Goal: Information Seeking & Learning: Learn about a topic

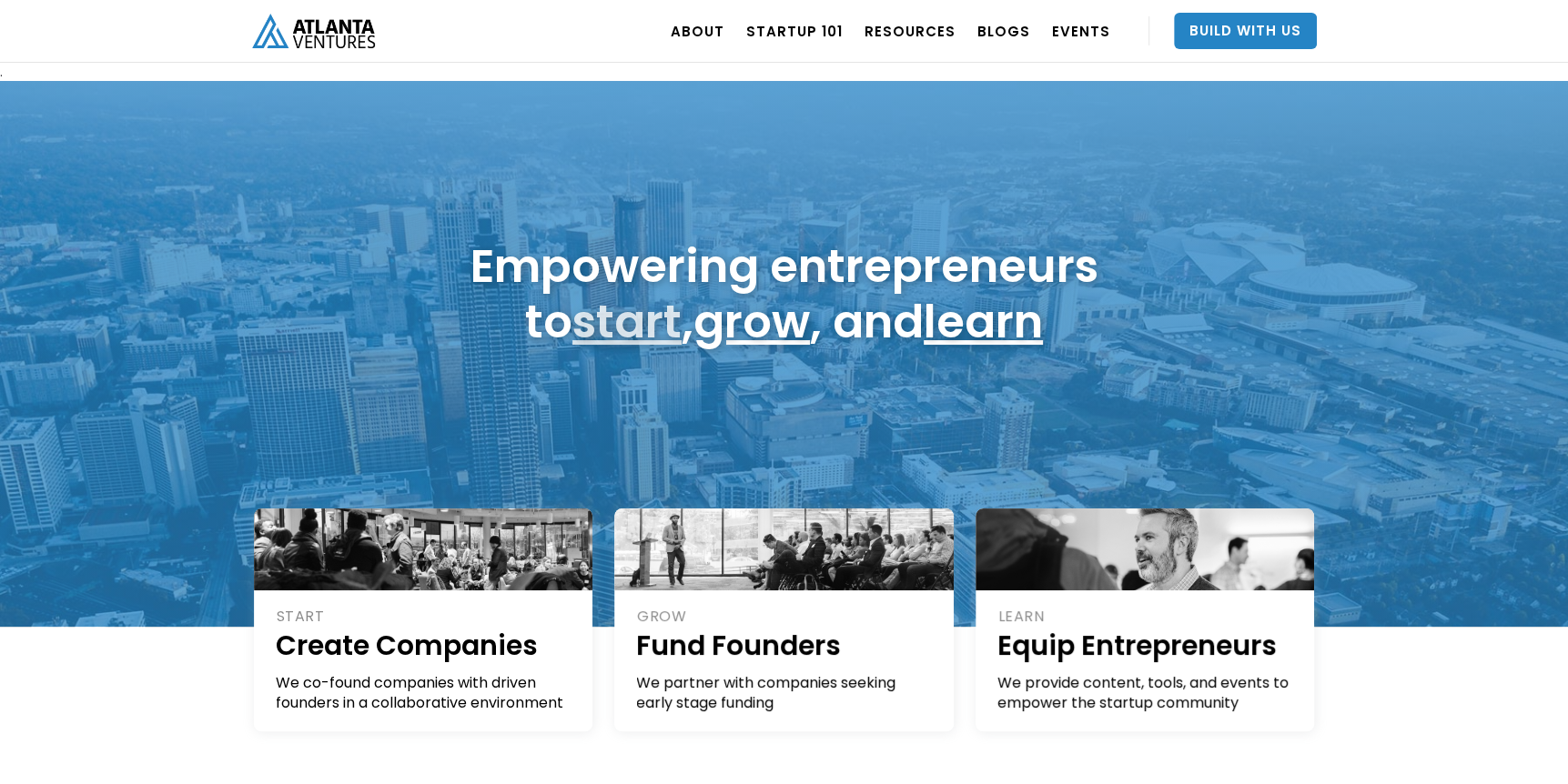
click at [620, 318] on link "start" at bounding box center [627, 321] width 109 height 65
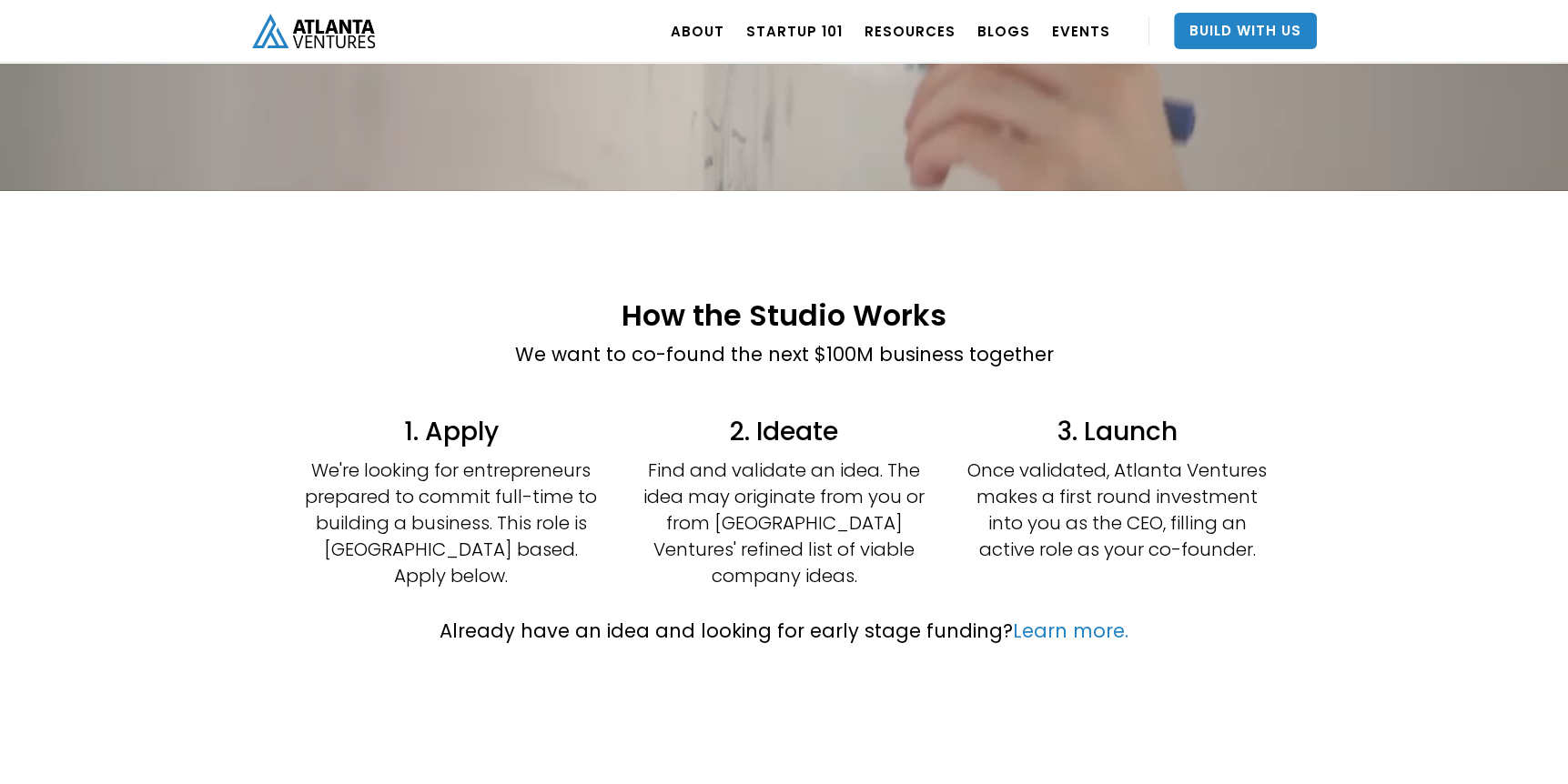
scroll to position [273, 0]
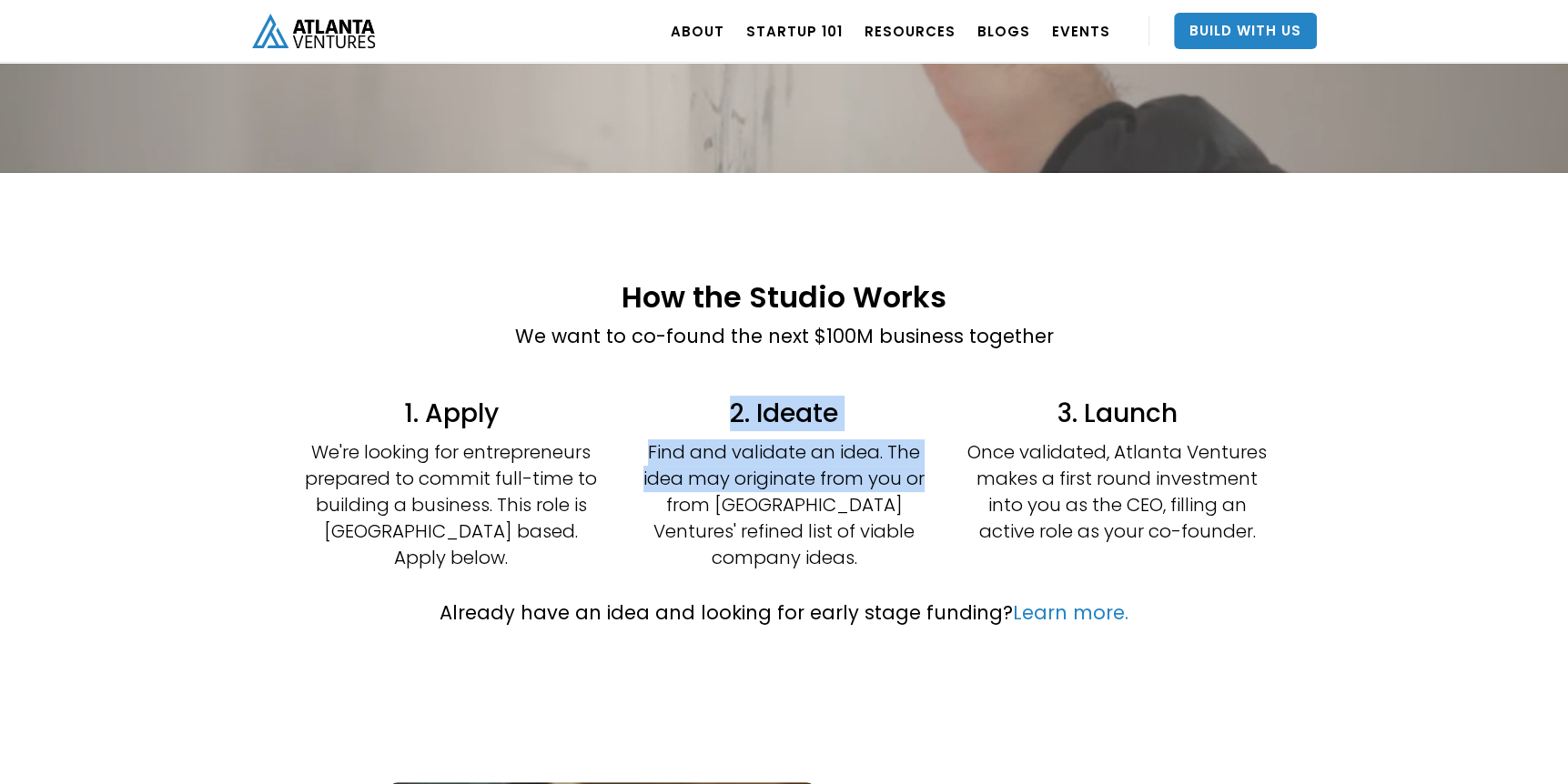
drag, startPoint x: 725, startPoint y: 410, endPoint x: 953, endPoint y: 488, distance: 241.0
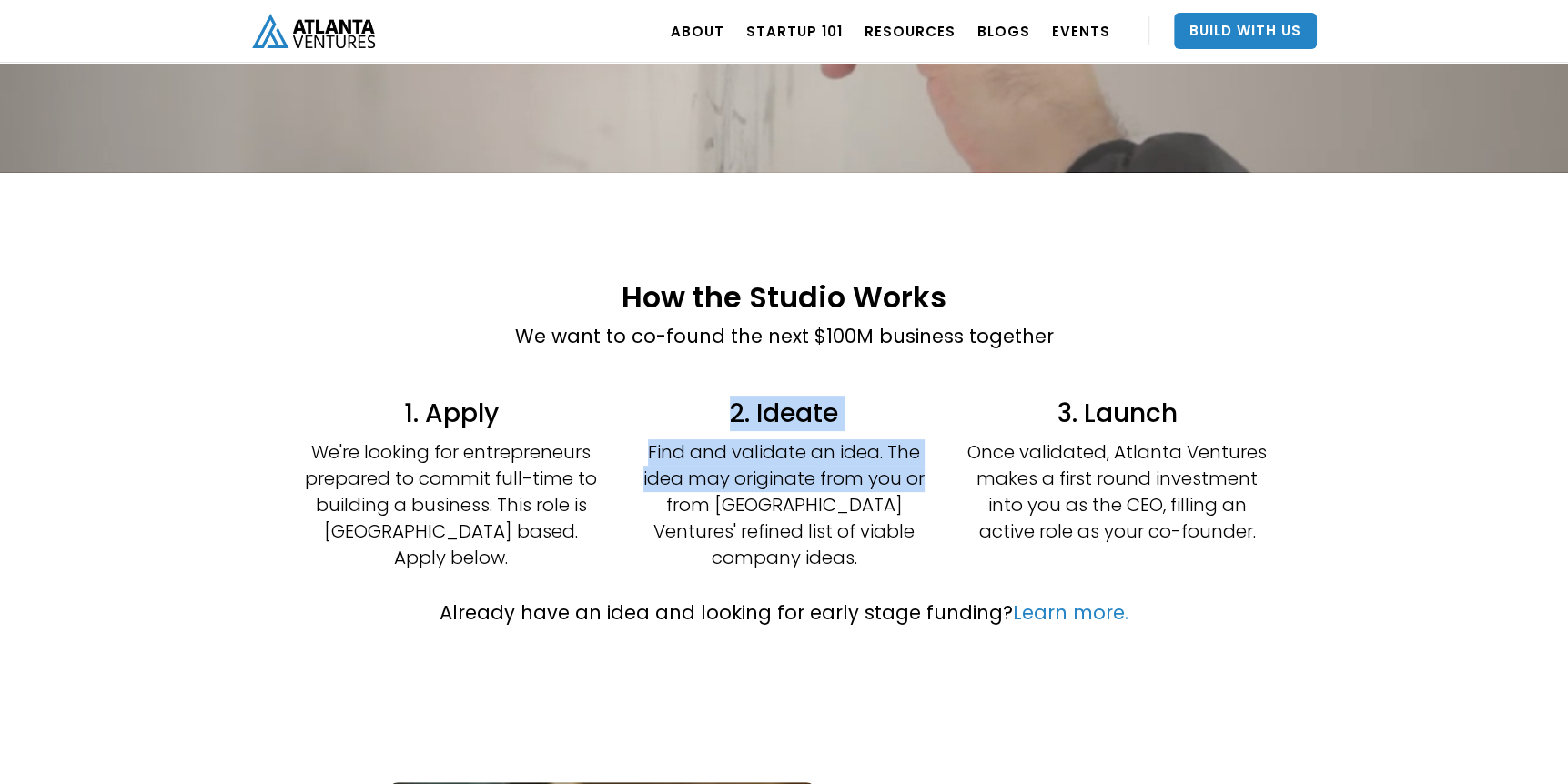
click at [953, 488] on div "1. Apply We're looking for entrepreneurs prepared to commit full-time to buildi…" at bounding box center [784, 484] width 1092 height 193
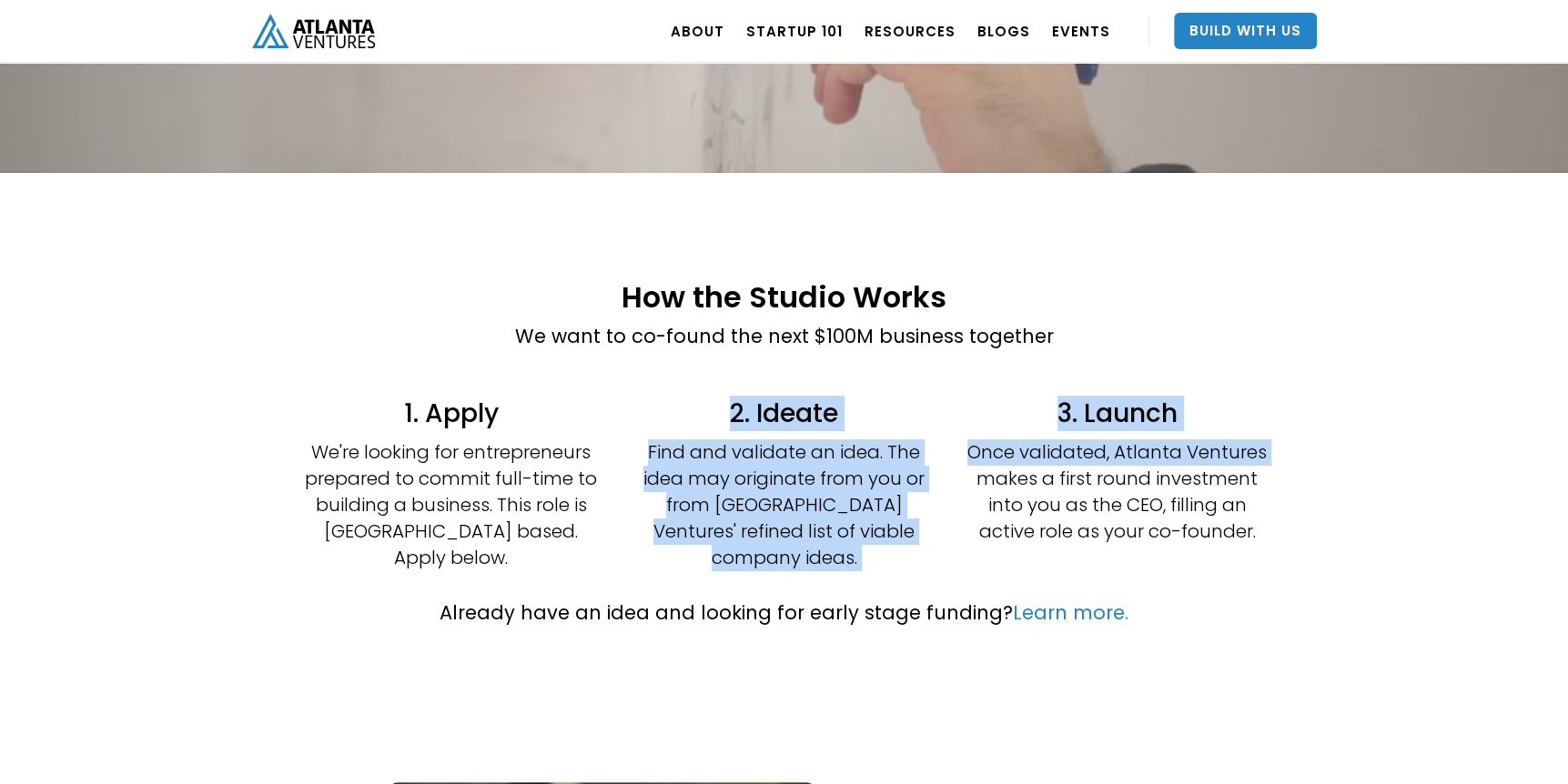
click at [953, 488] on div "1. Apply We're looking for entrepreneurs prepared to commit full-time to buildi…" at bounding box center [784, 484] width 1092 height 193
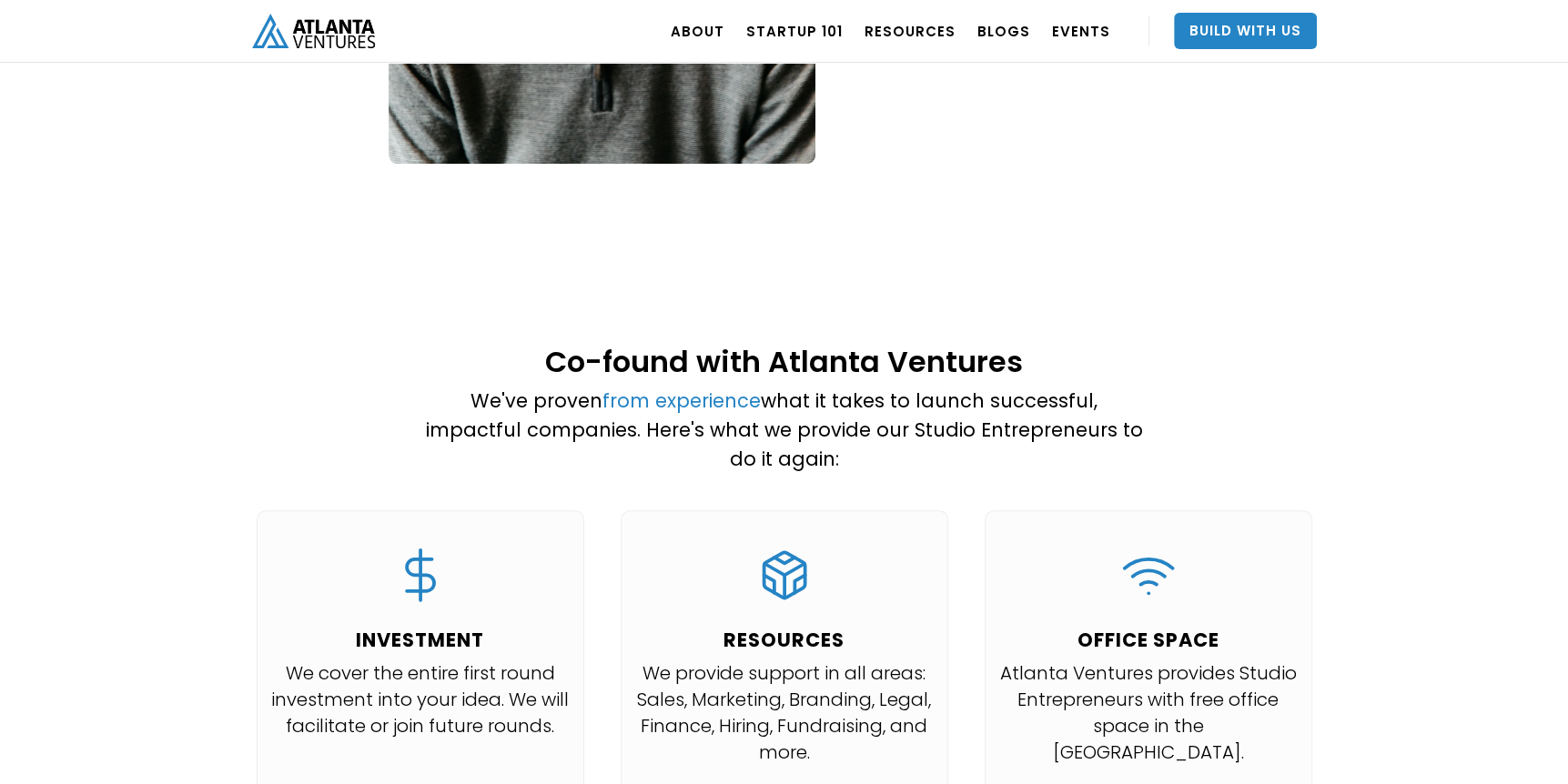
scroll to position [1728, 0]
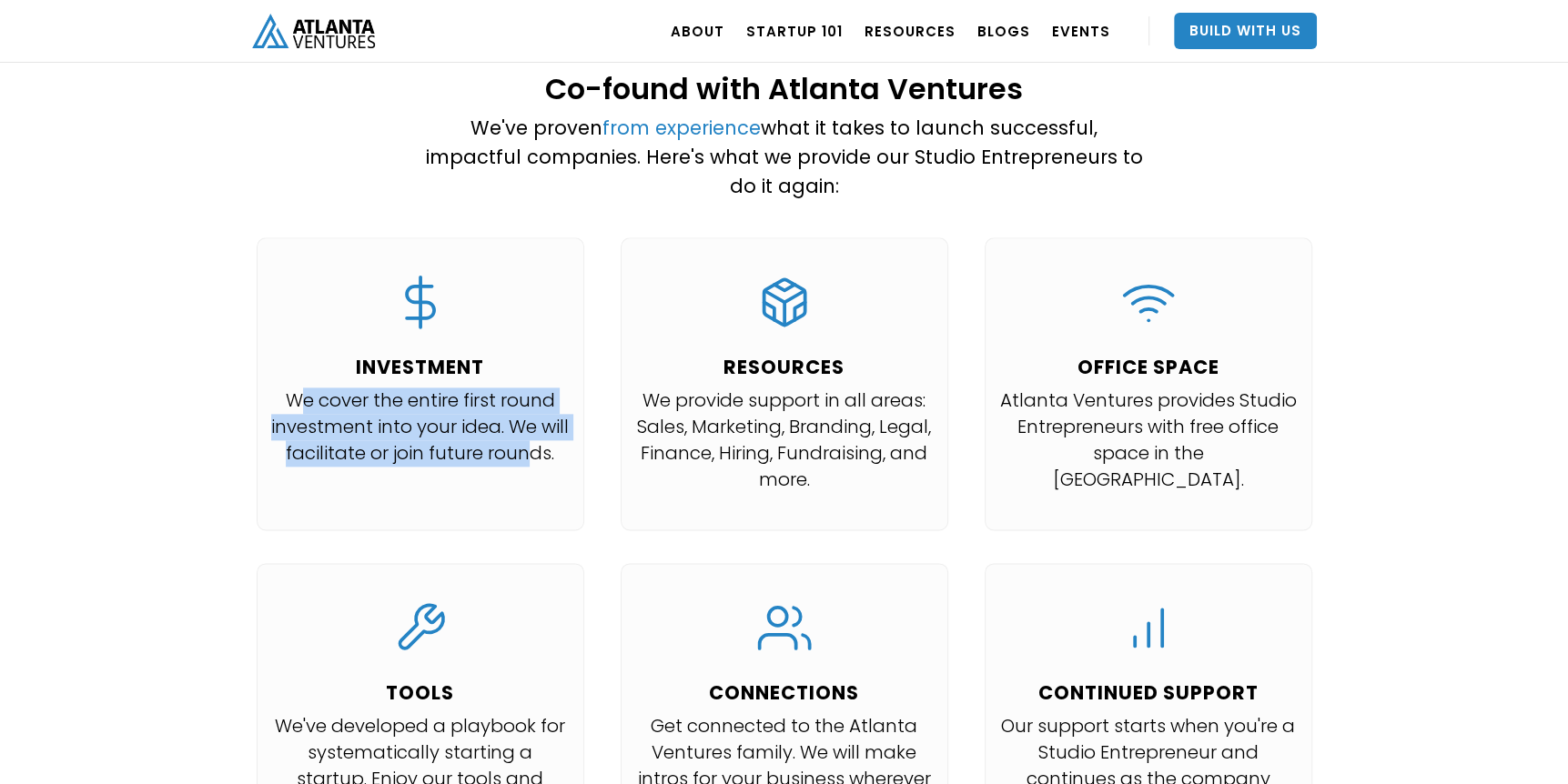
drag, startPoint x: 305, startPoint y: 343, endPoint x: 534, endPoint y: 397, distance: 235.3
click at [534, 397] on p "We cover the entire first round investment into your idea. We will facilitate o…" at bounding box center [419, 427] width 298 height 79
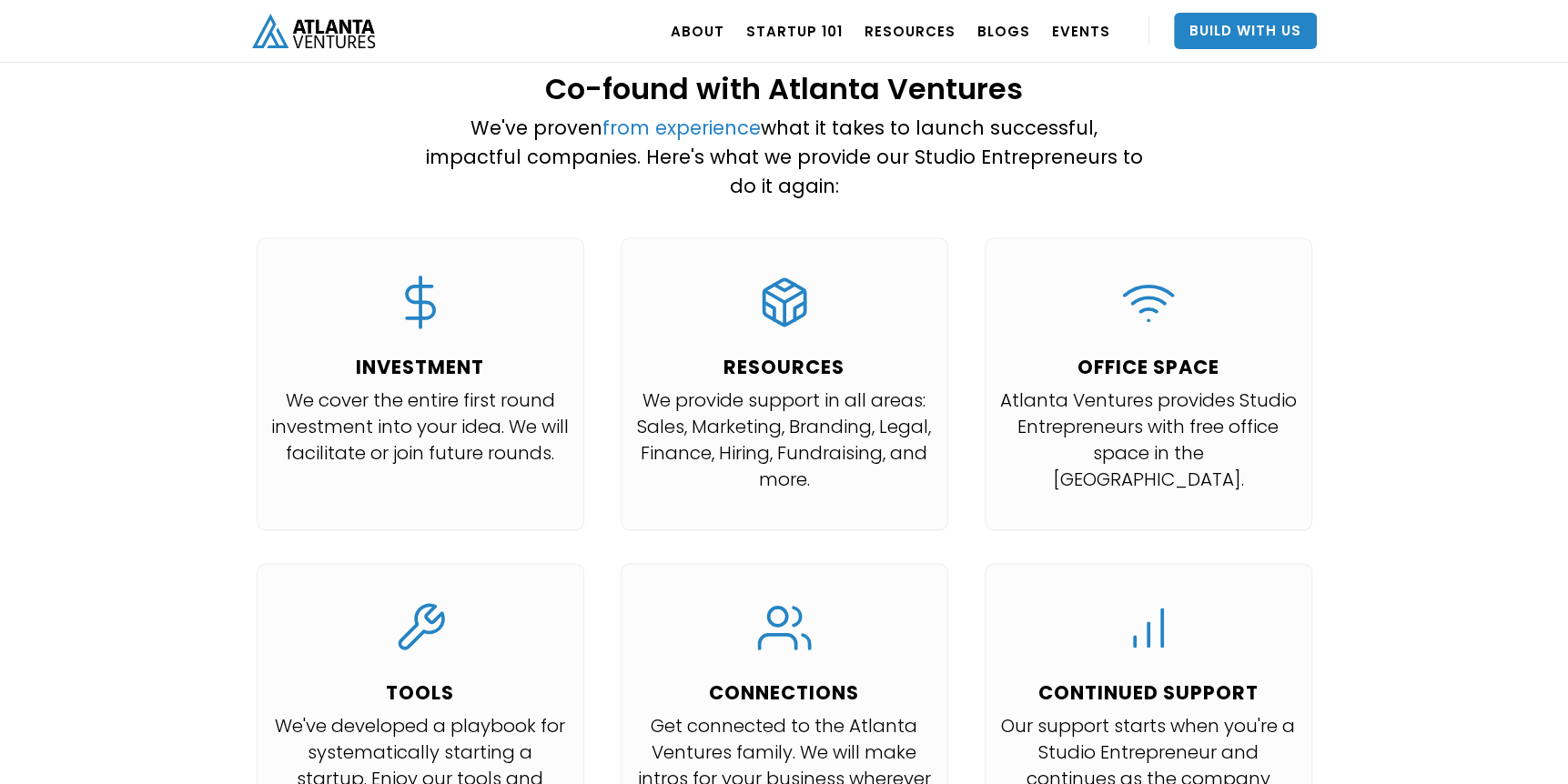
click at [543, 403] on p "We cover the entire first round investment into your idea. We will facilitate o…" at bounding box center [419, 427] width 298 height 79
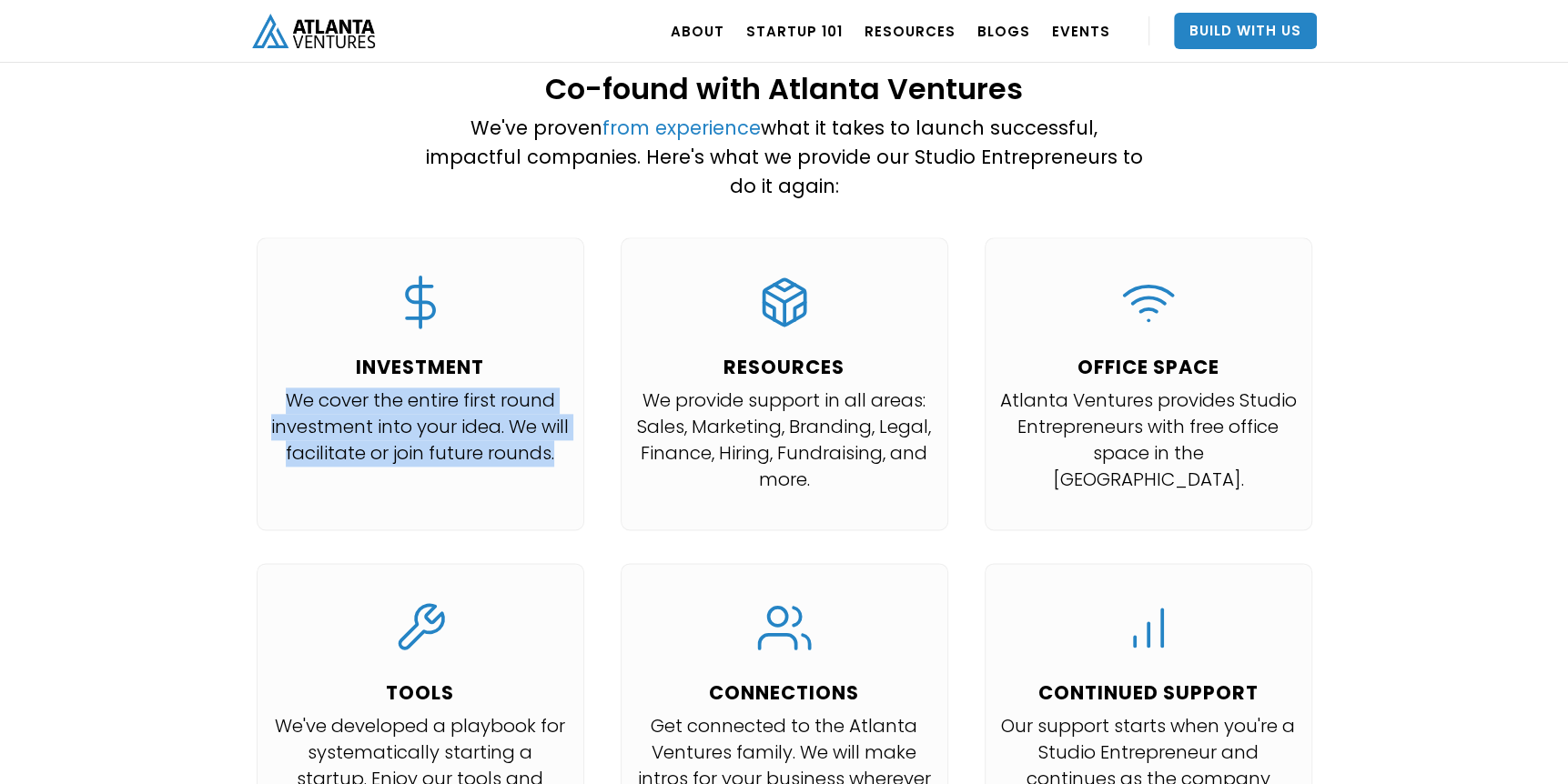
drag, startPoint x: 569, startPoint y: 405, endPoint x: 220, endPoint y: 351, distance: 353.2
click at [220, 351] on div "Co-found with Atlanta Ventures We've proven from experience what it takes to la…" at bounding box center [784, 485] width 1568 height 953
drag, startPoint x: 220, startPoint y: 351, endPoint x: 388, endPoint y: 414, distance: 179.4
click at [388, 414] on div "INVESTMENT We cover the entire first round investment into your idea. We will f…" at bounding box center [419, 375] width 298 height 201
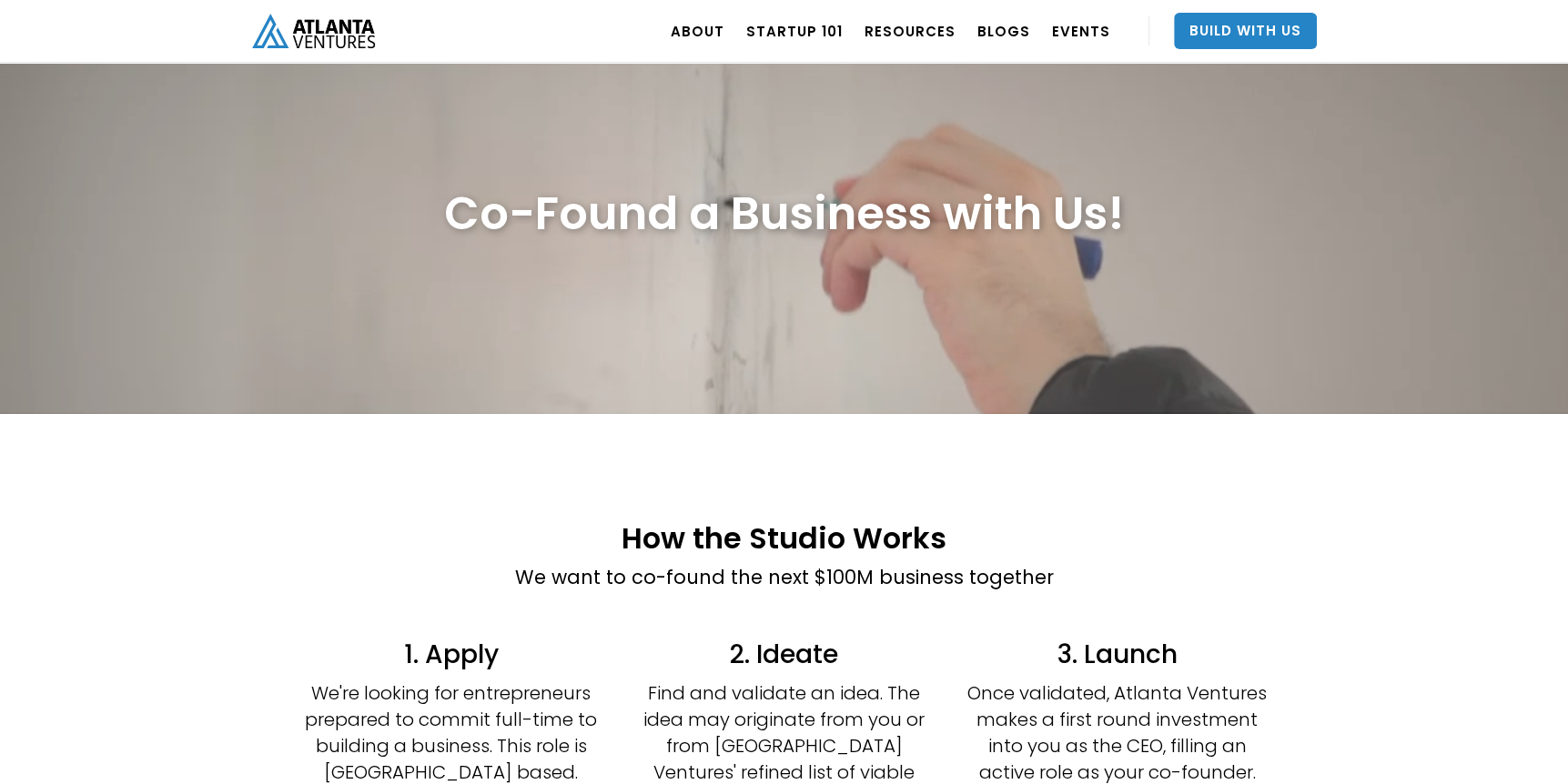
scroll to position [0, 0]
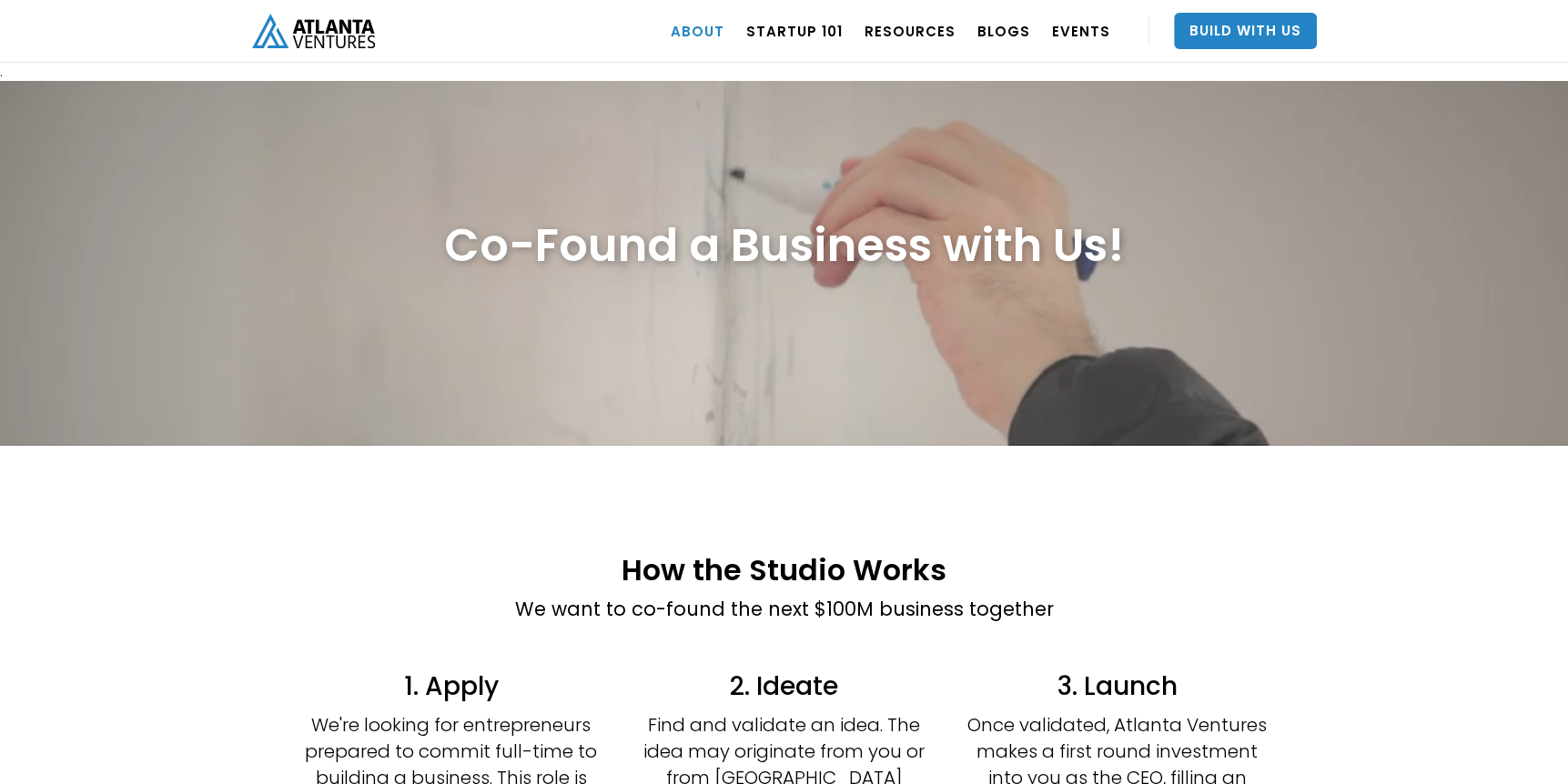
drag, startPoint x: 669, startPoint y: 15, endPoint x: 688, endPoint y: 33, distance: 26.2
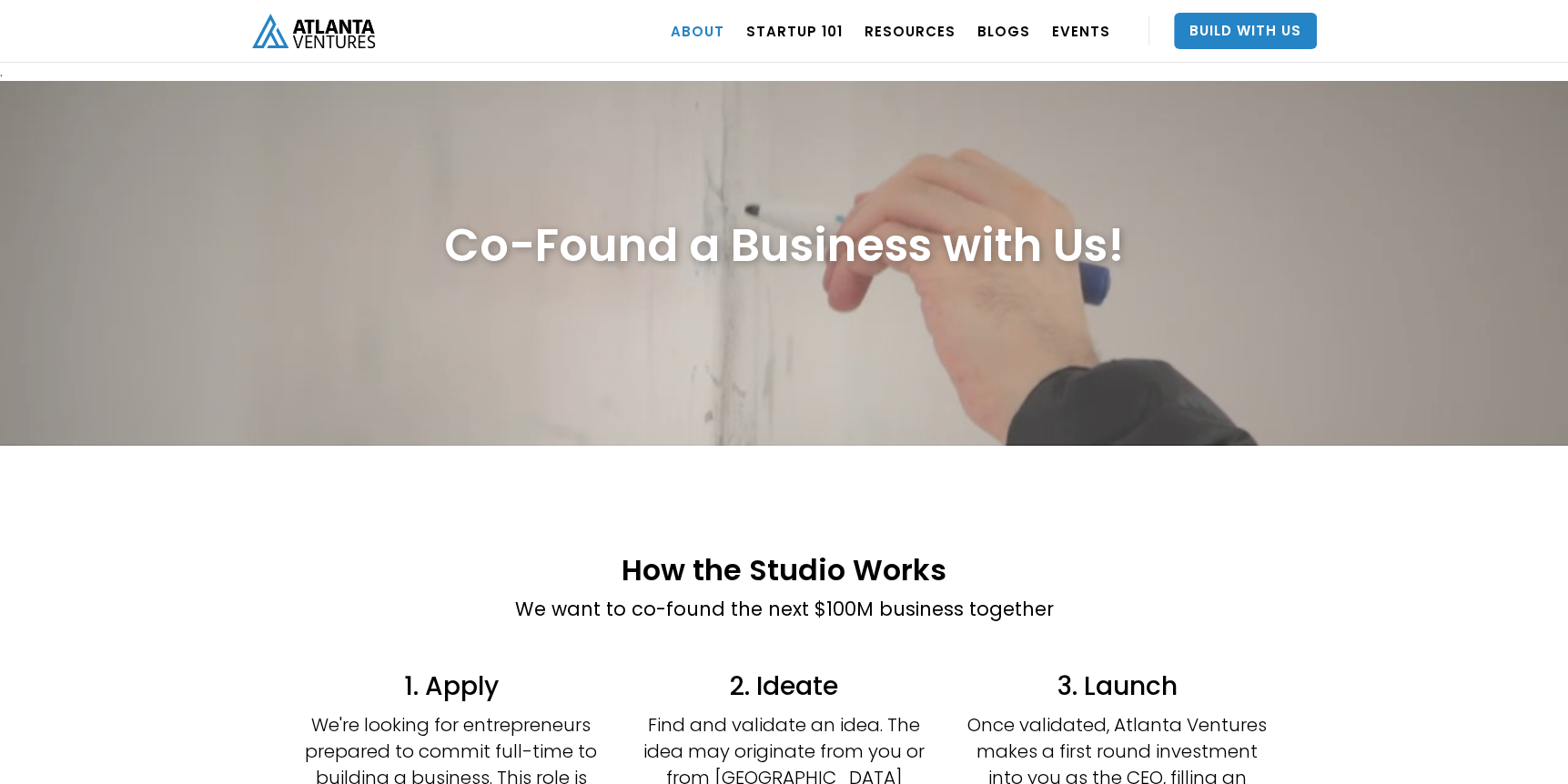
click at [670, 16] on div "ABOUT OUR STORY TEAM Job Board PORTFOLIO Startup 101 RESOURCES TOOLS STORIES NE…" at bounding box center [784, 31] width 1065 height 63
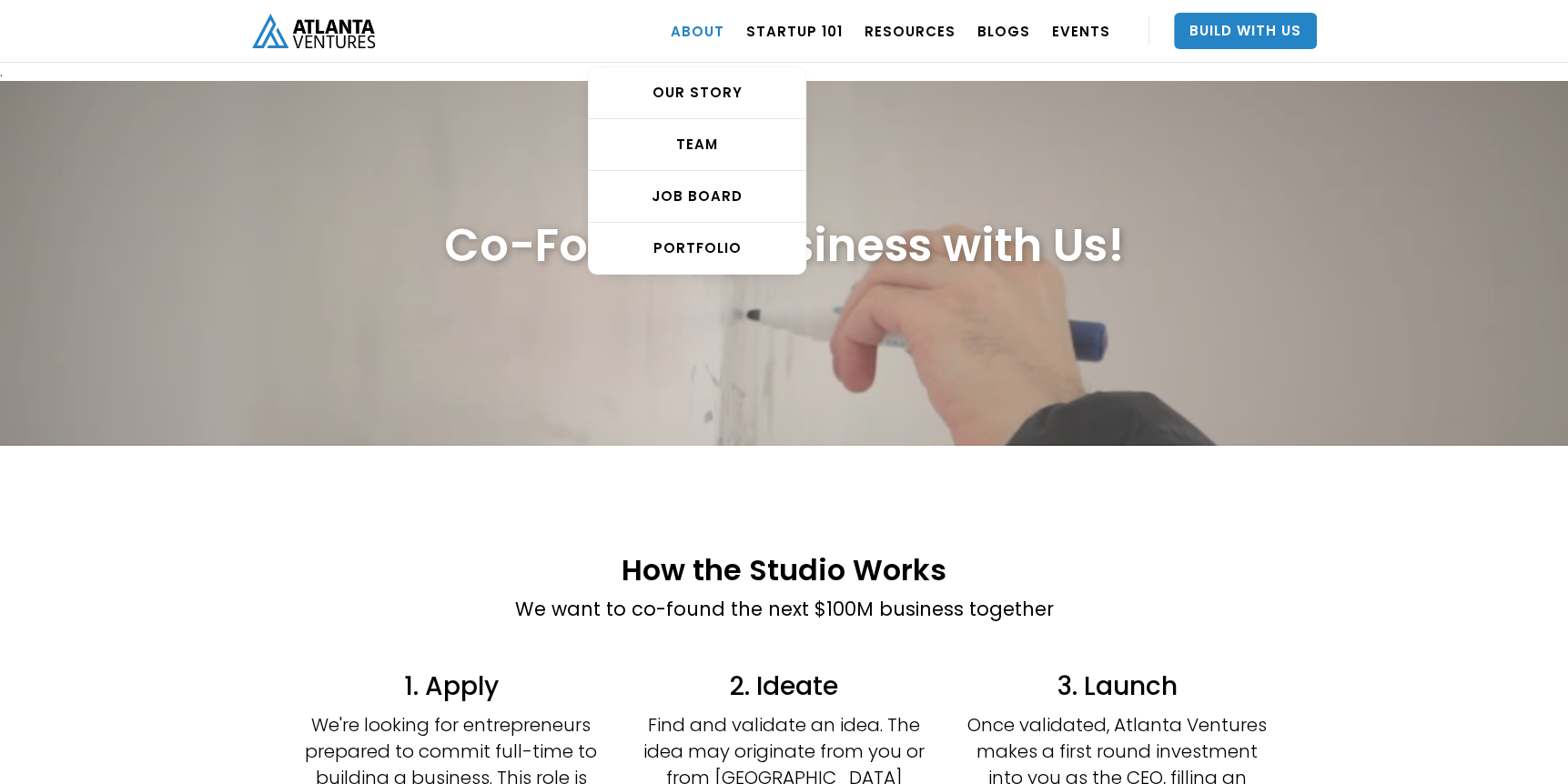
click at [699, 37] on link "ABOUT" at bounding box center [697, 31] width 54 height 51
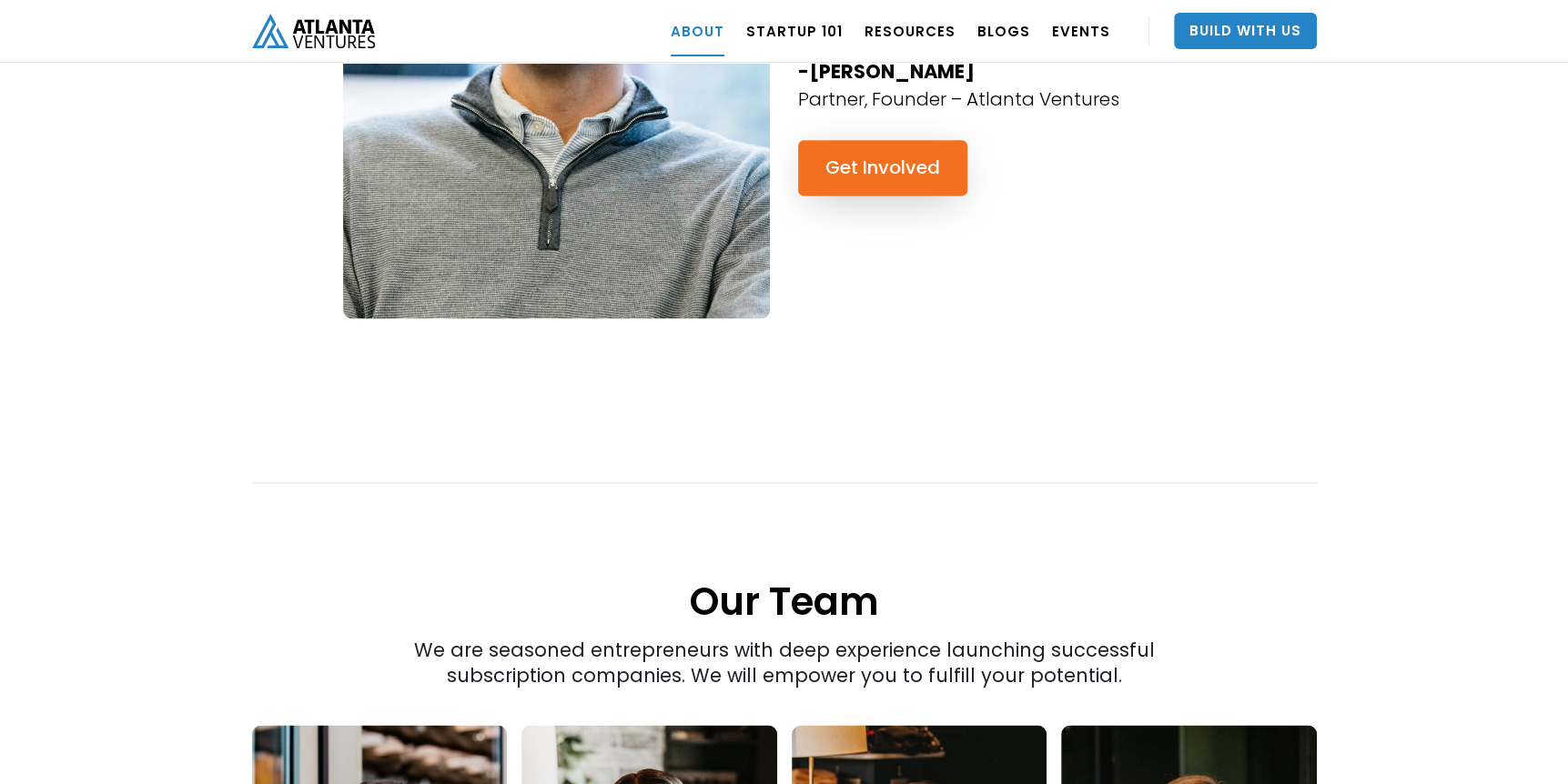
scroll to position [2366, 0]
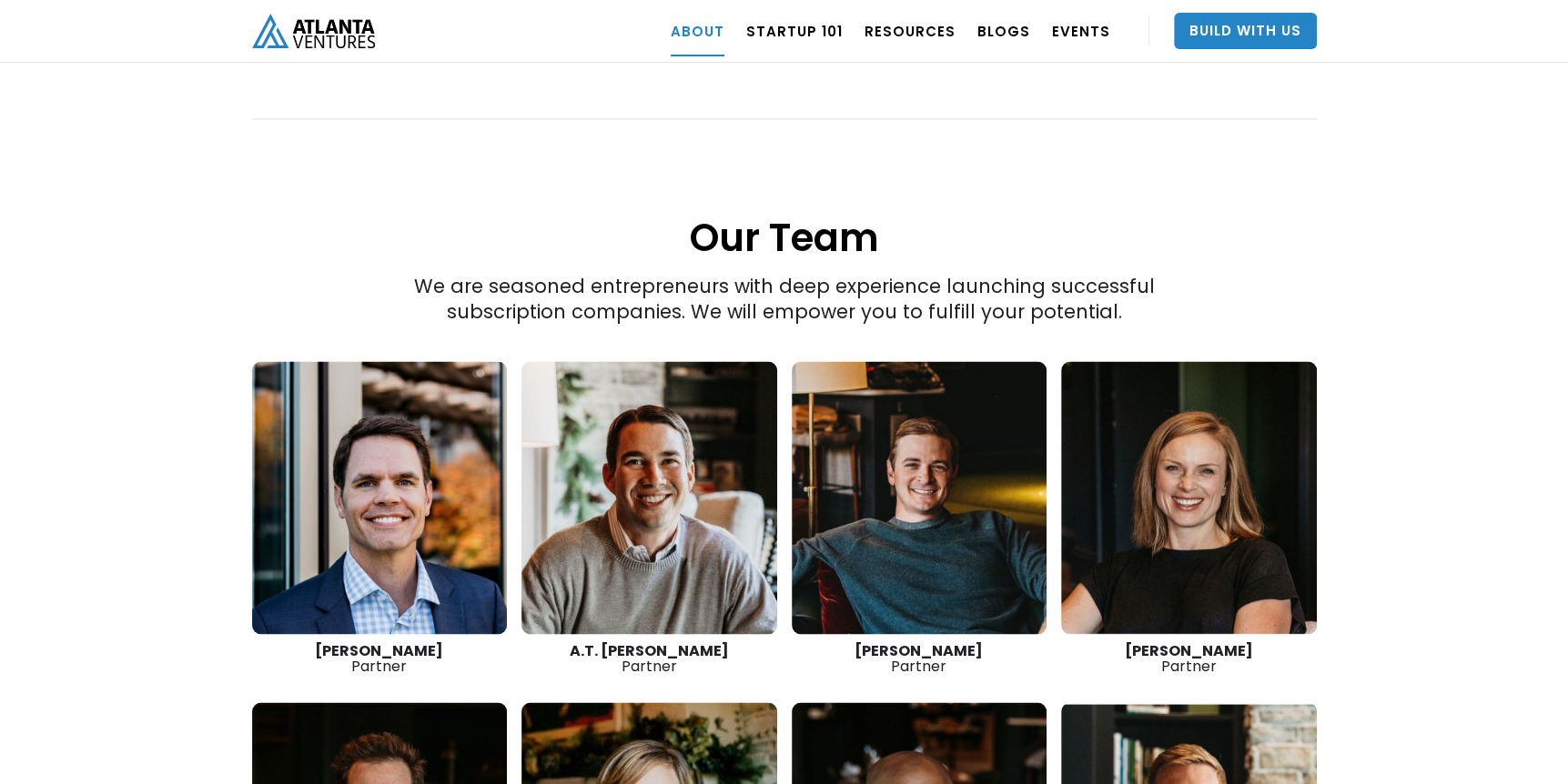
click at [1396, 206] on div "“The best thing we do is create more successful startups. The more breakout bus…" at bounding box center [784, 242] width 1568 height 1867
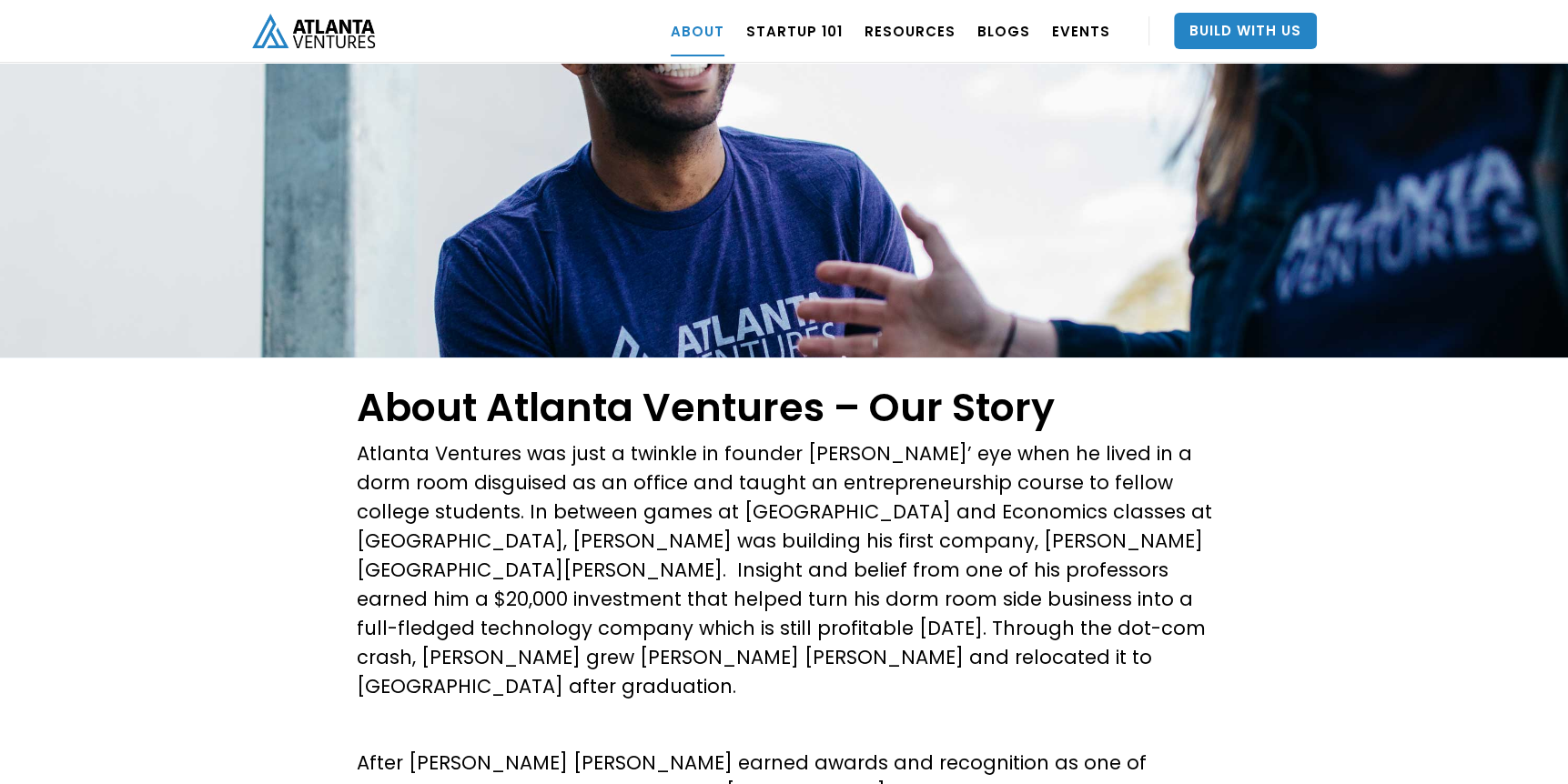
scroll to position [0, 0]
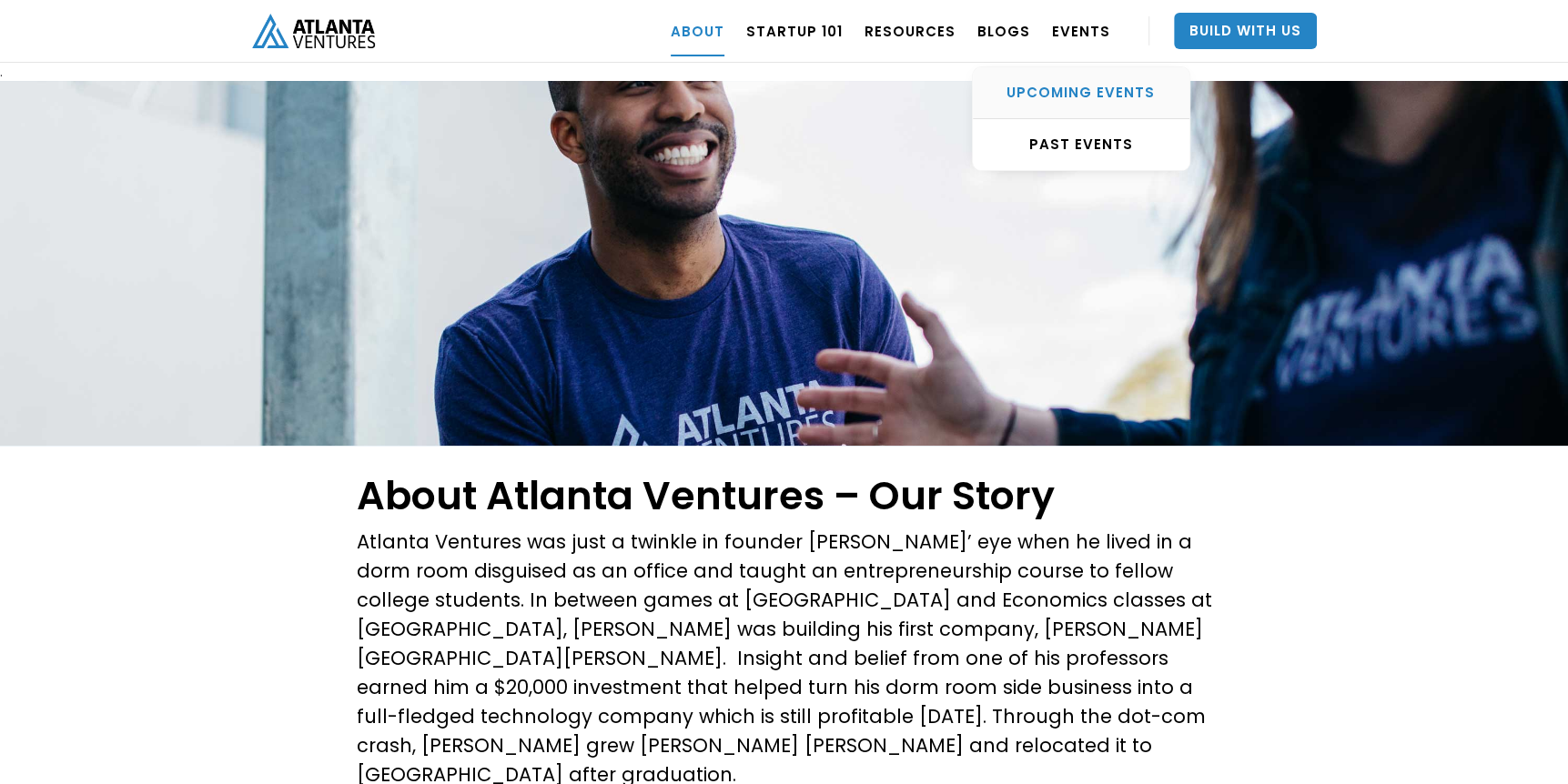
click at [1086, 88] on div "UPCOMING EVENTS" at bounding box center [1081, 93] width 217 height 18
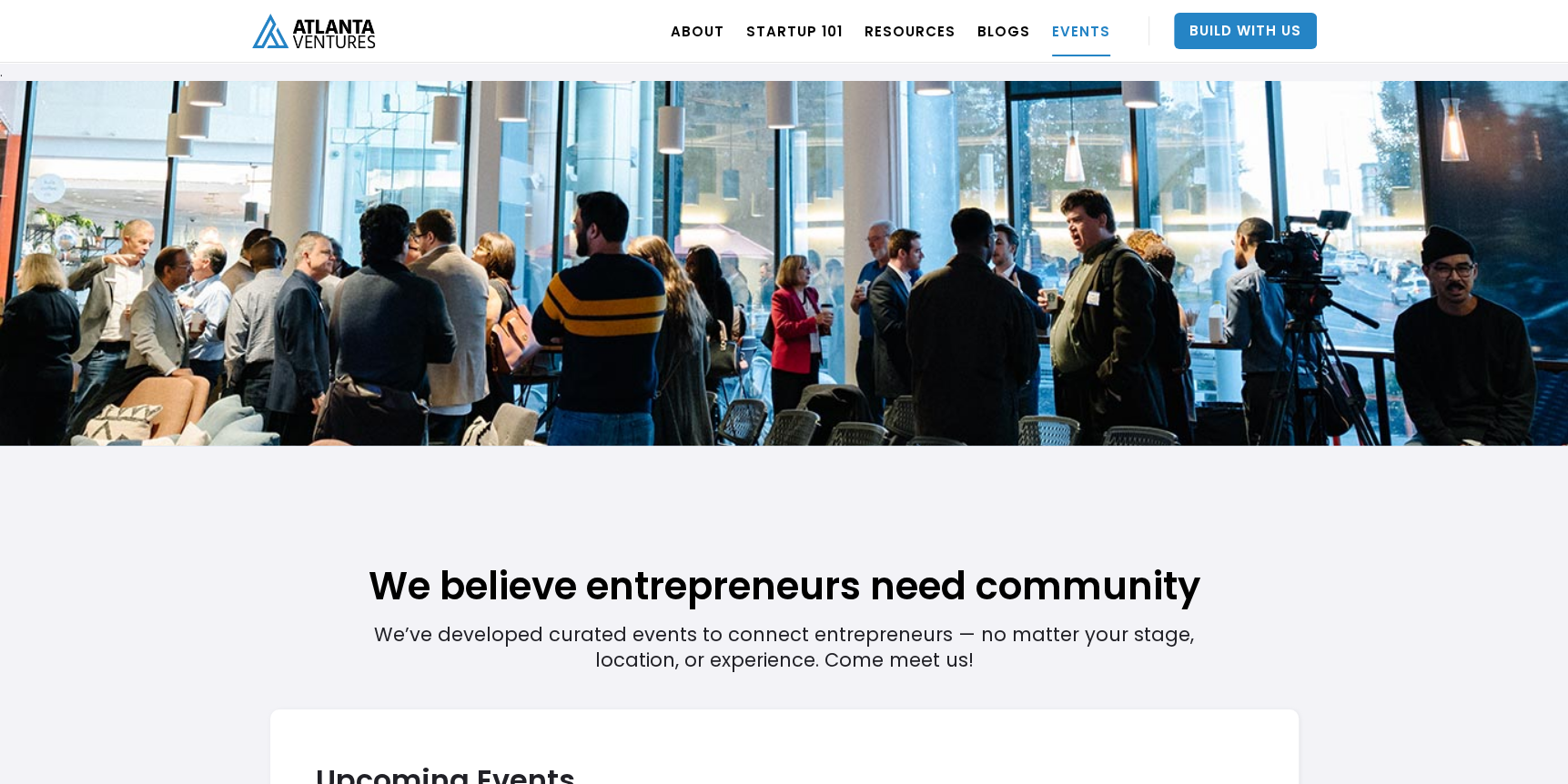
click at [325, 24] on img "home" at bounding box center [313, 30] width 123 height 34
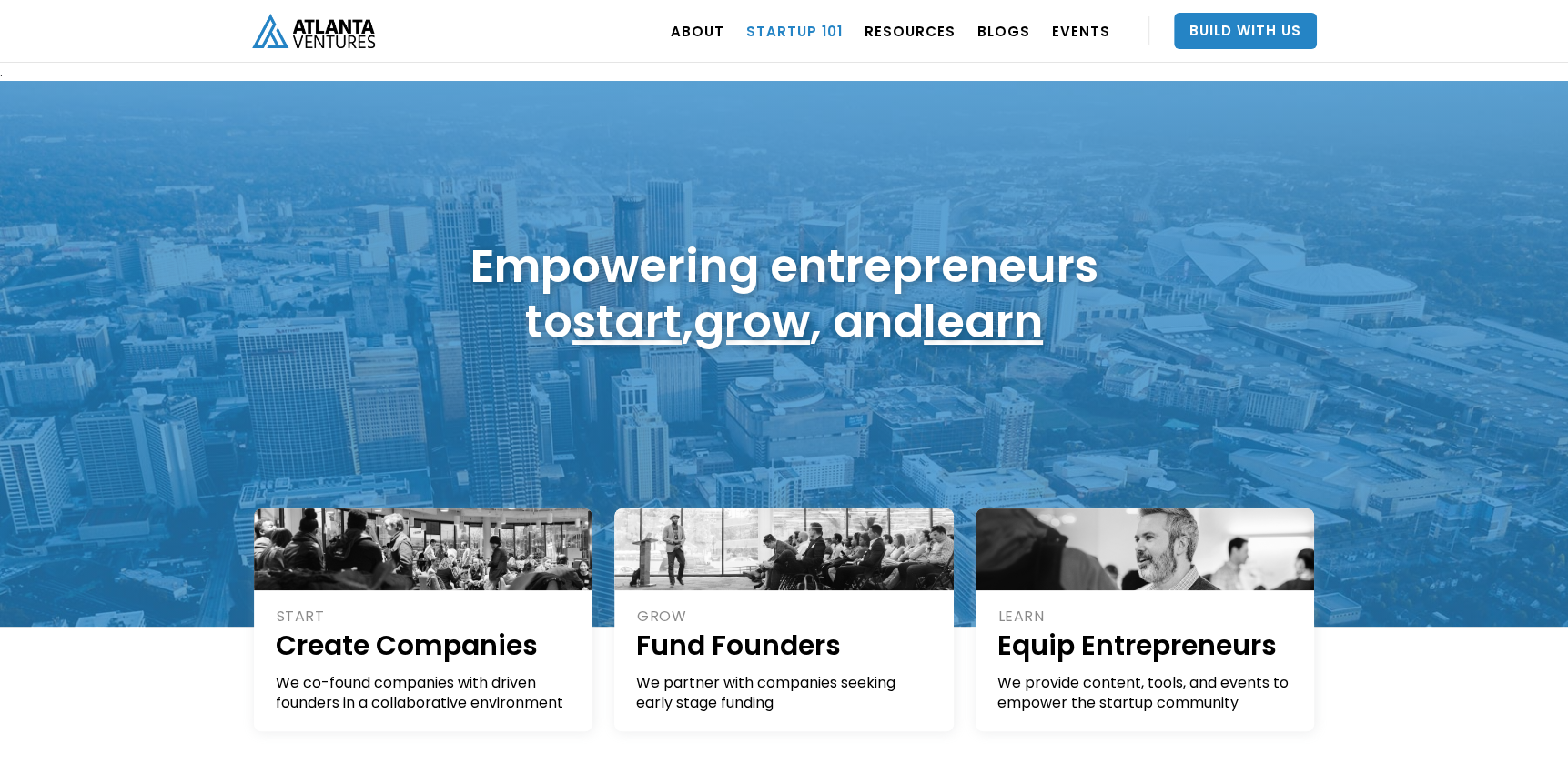
click at [792, 30] on link "Startup 101" at bounding box center [794, 31] width 97 height 51
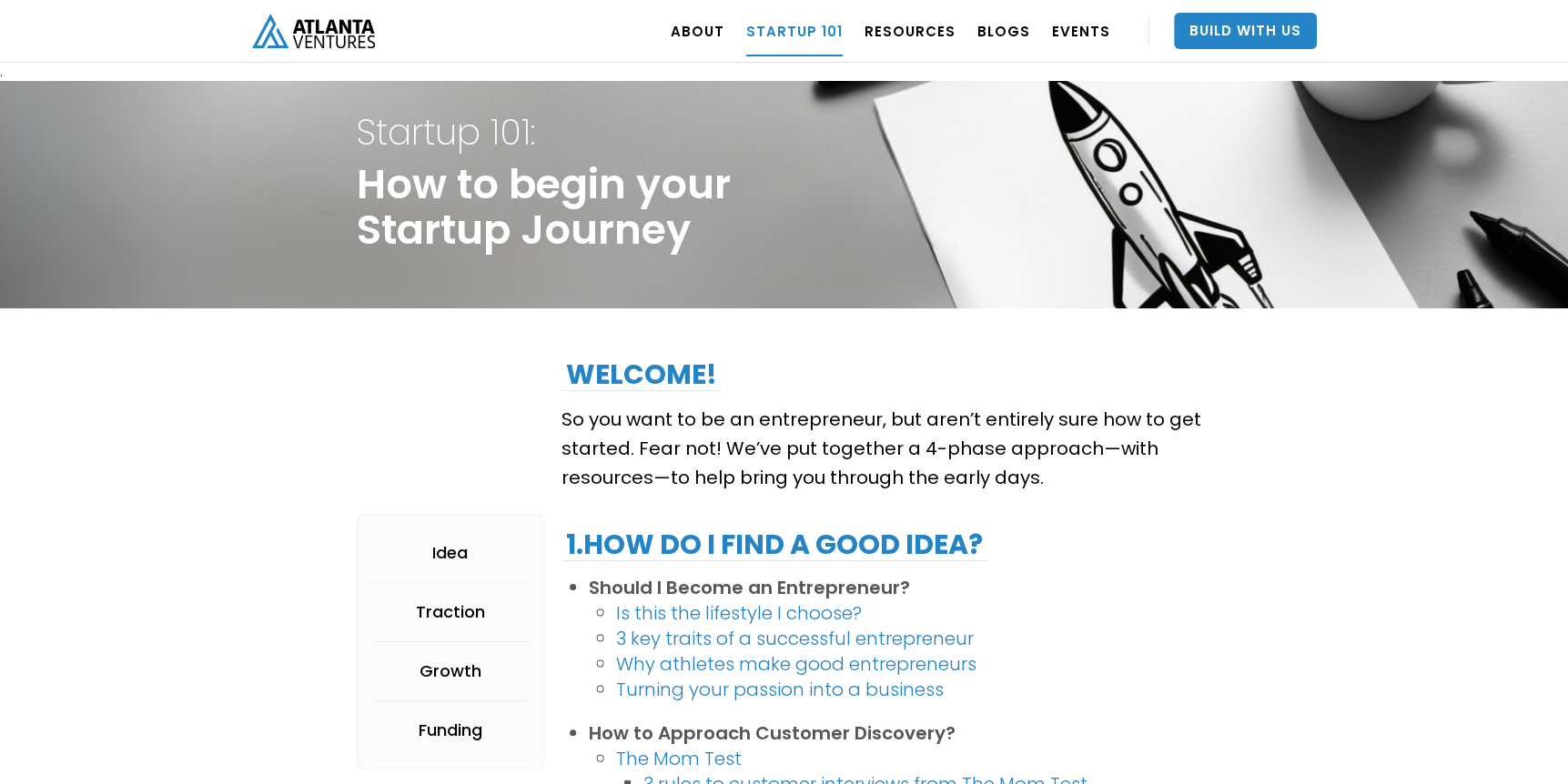
drag, startPoint x: 648, startPoint y: 419, endPoint x: 1012, endPoint y: 468, distance: 367.3
click at [1012, 468] on p "So you want to be an entrepreneur, but aren’t entirely sure how to get started.…" at bounding box center [886, 449] width 650 height 88
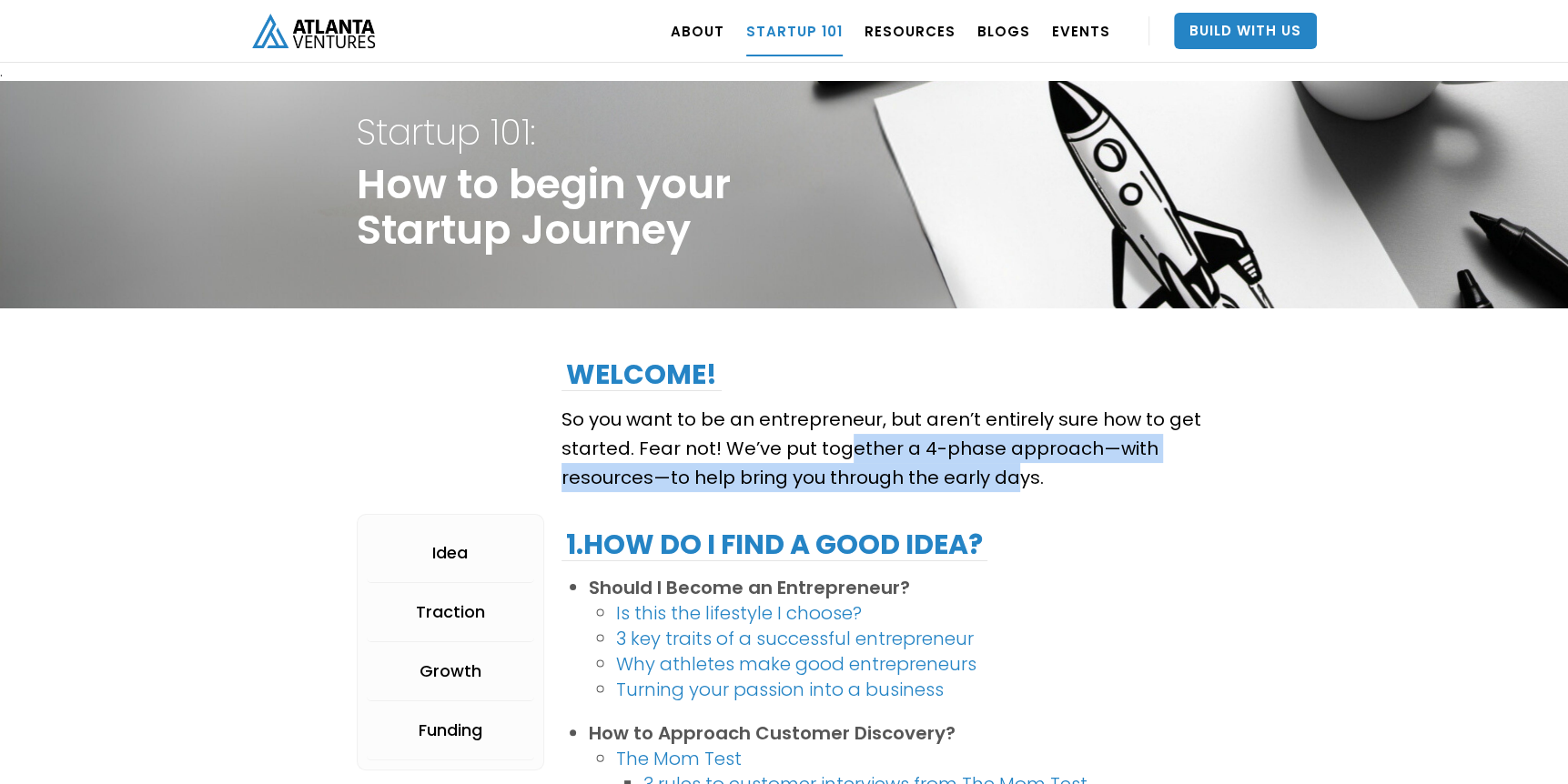
drag, startPoint x: 1014, startPoint y: 468, endPoint x: 843, endPoint y: 450, distance: 171.9
click at [843, 450] on p "So you want to be an entrepreneur, but aren’t entirely sure how to get started.…" at bounding box center [886, 449] width 650 height 88
click at [843, 449] on p "So you want to be an entrepreneur, but aren’t entirely sure how to get started.…" at bounding box center [886, 449] width 650 height 88
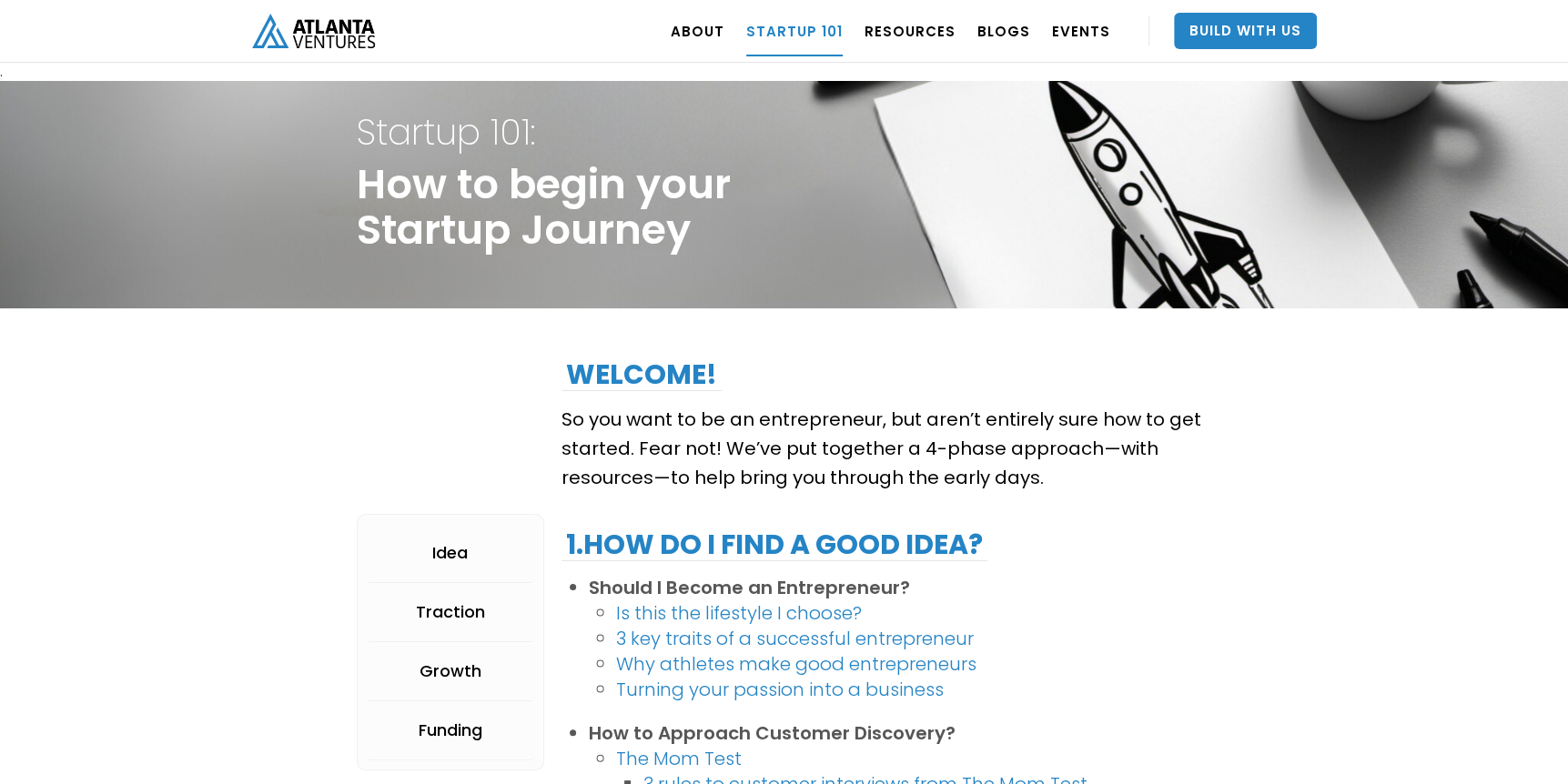
drag, startPoint x: 843, startPoint y: 449, endPoint x: 745, endPoint y: 454, distance: 98.1
click at [745, 454] on p "So you want to be an entrepreneur, but aren’t entirely sure how to get started.…" at bounding box center [886, 449] width 650 height 88
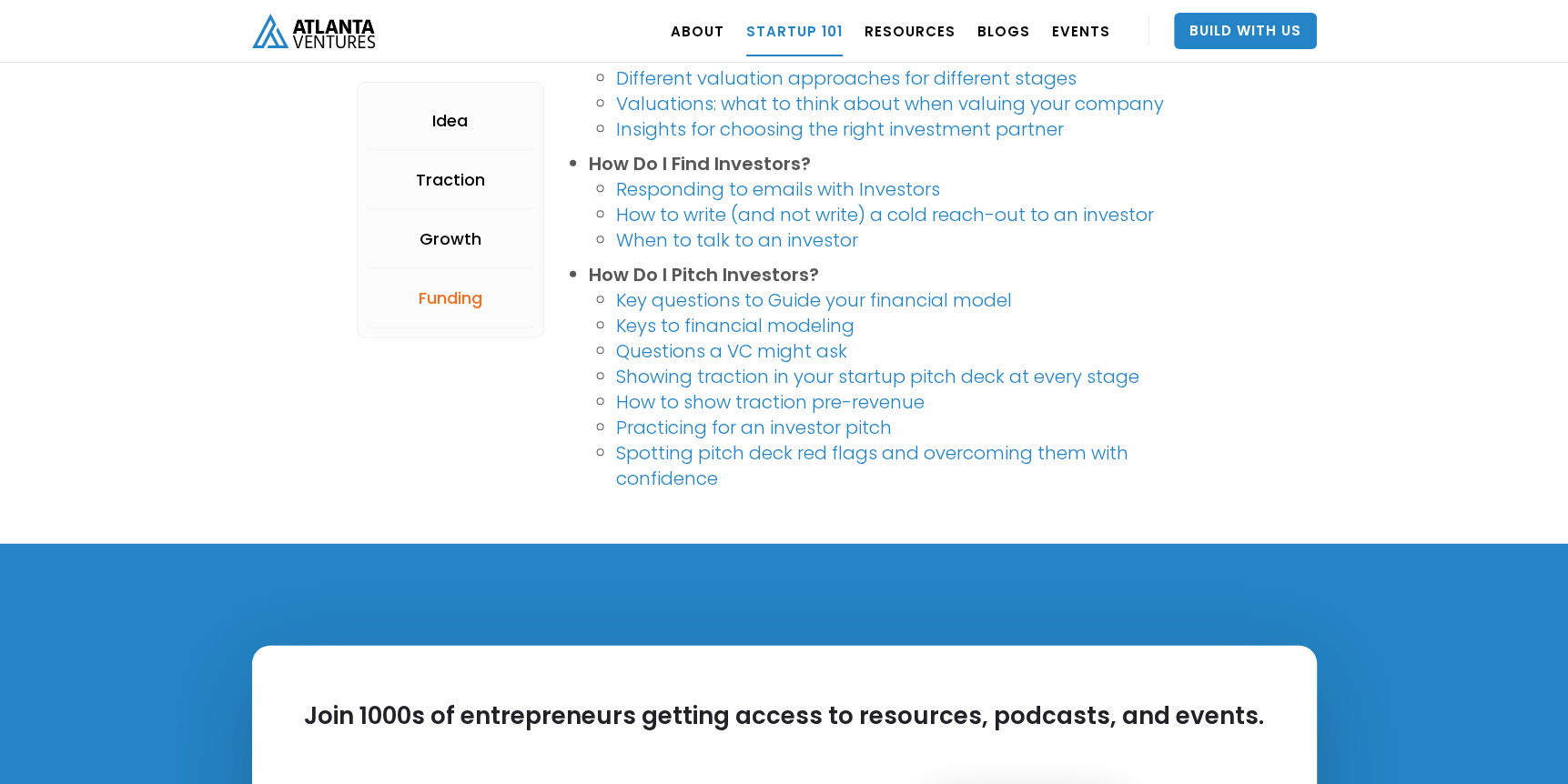
scroll to position [3639, 0]
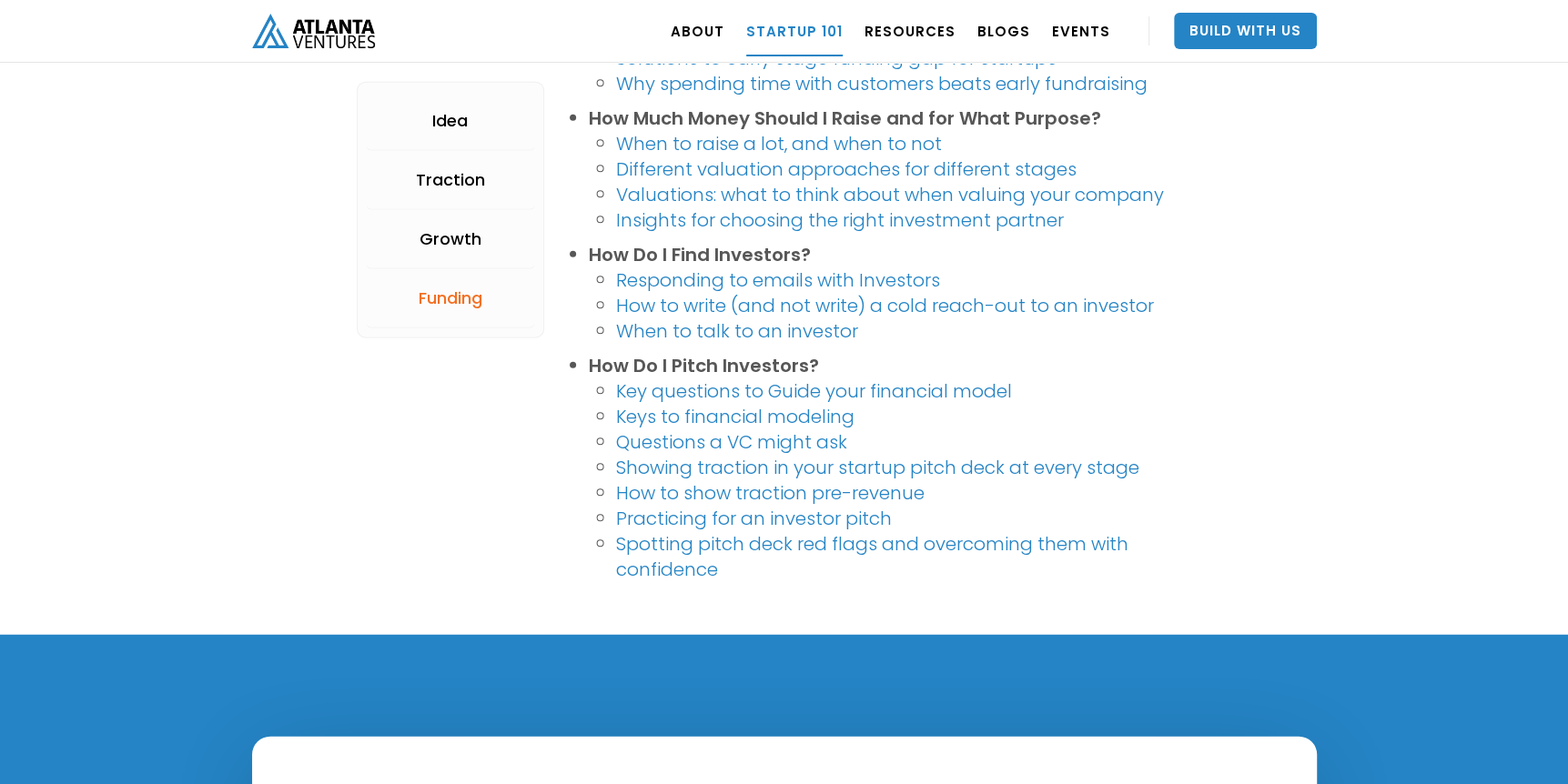
click at [821, 302] on link "How to write (and not write) a cold reach-out to an investor" at bounding box center [885, 305] width 538 height 26
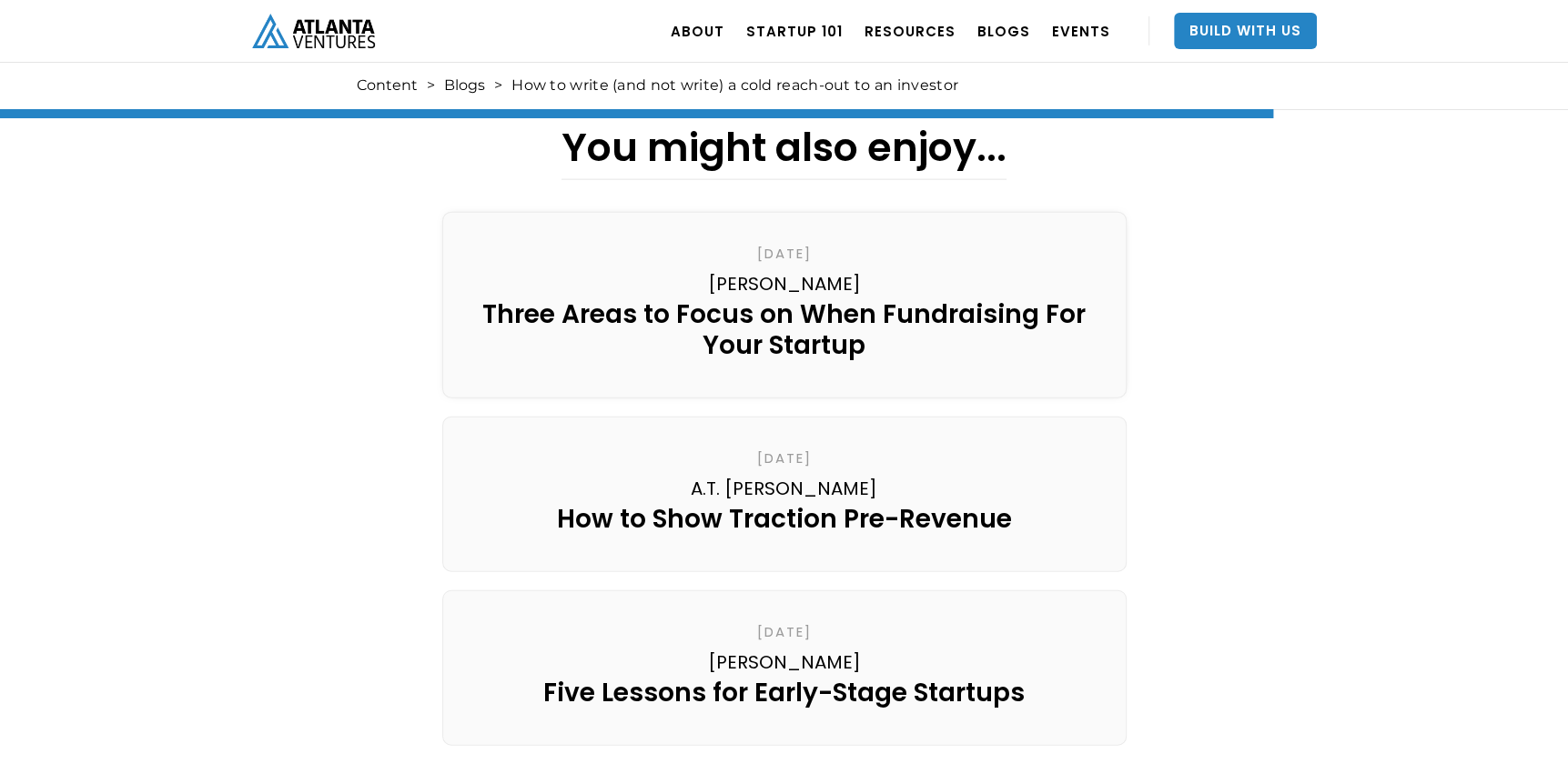
scroll to position [3458, 0]
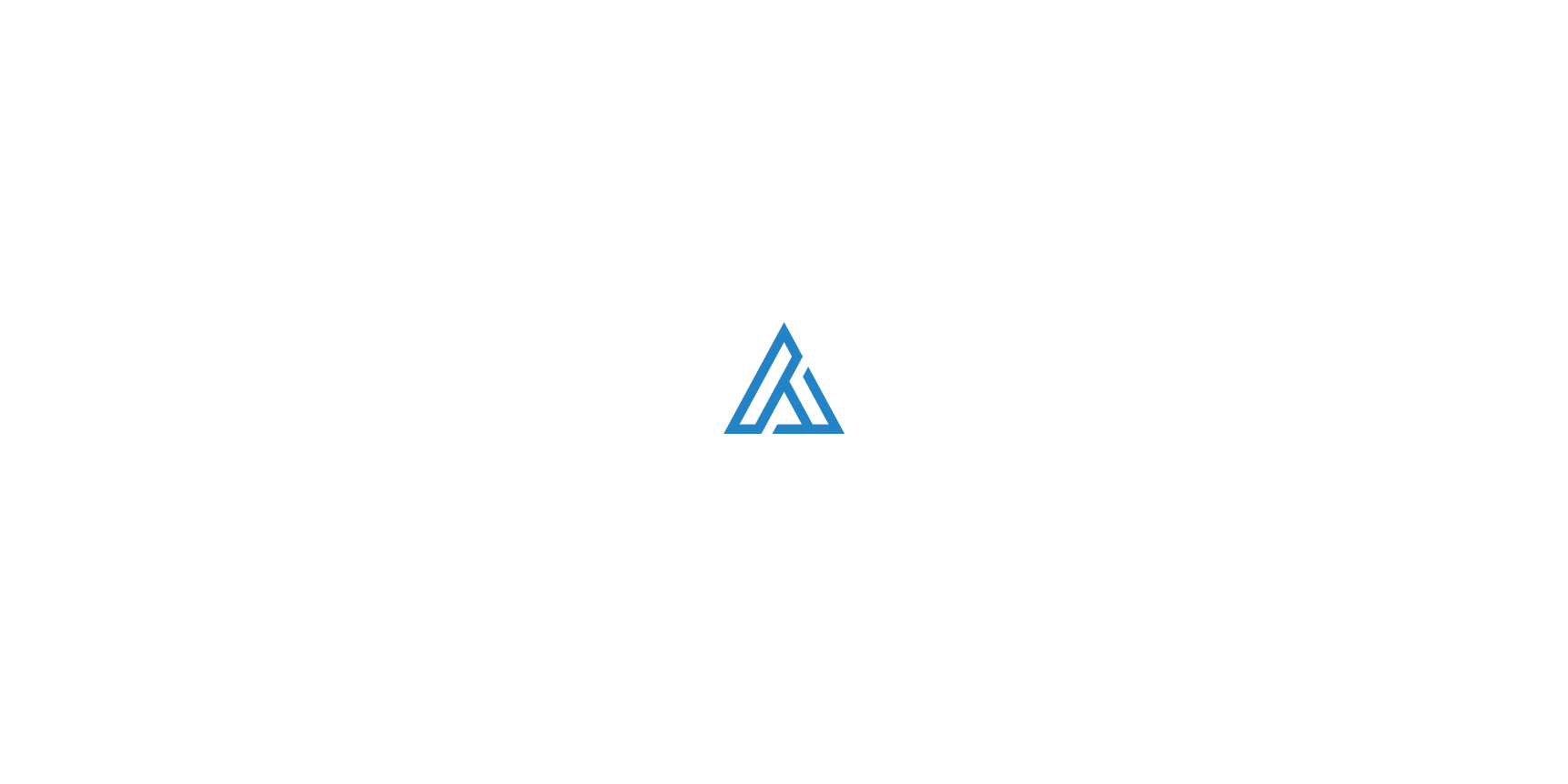
scroll to position [3639, 0]
